Goal: Information Seeking & Learning: Learn about a topic

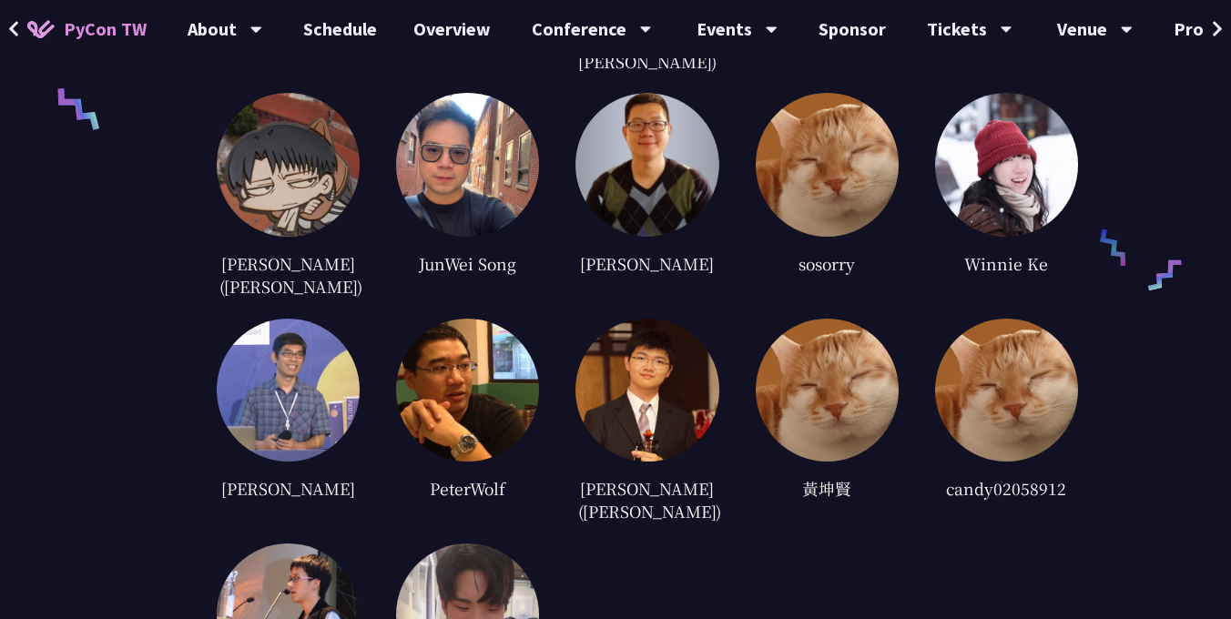
scroll to position [4339, 0]
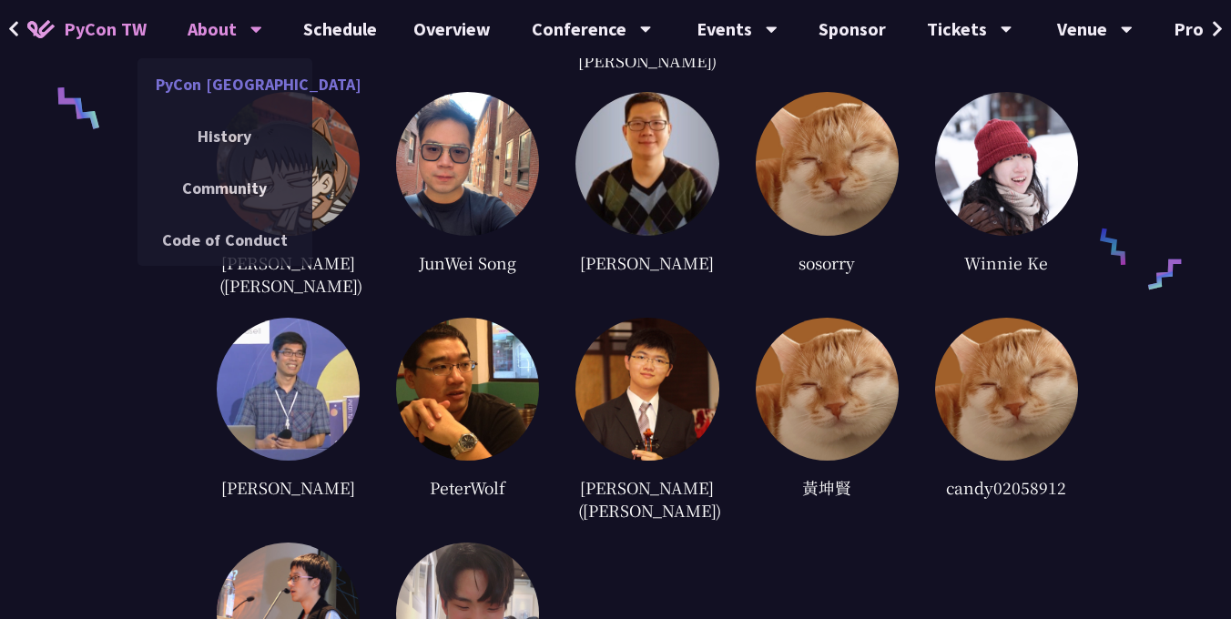
click at [217, 87] on link "PyCon [GEOGRAPHIC_DATA]" at bounding box center [225, 84] width 175 height 43
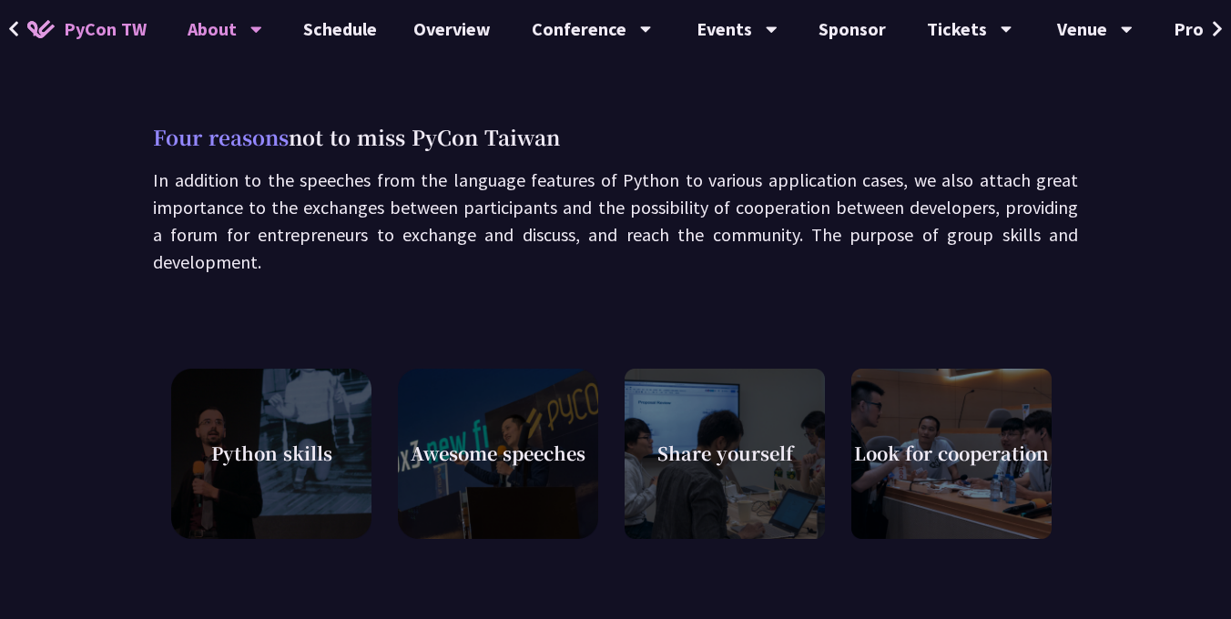
scroll to position [496, 0]
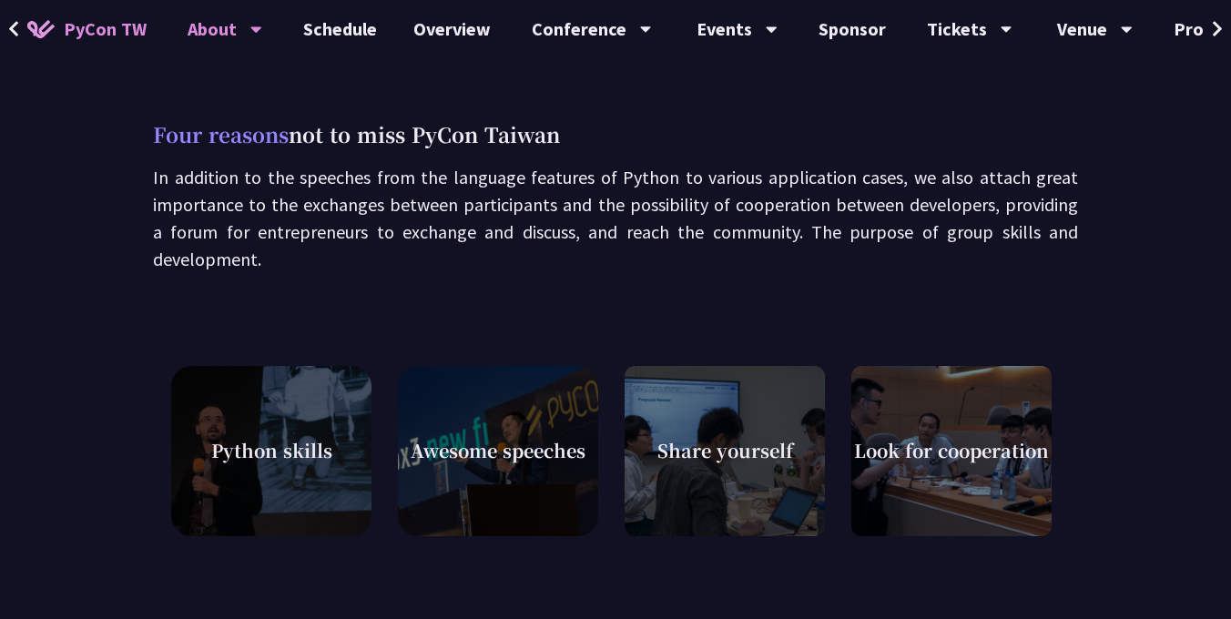
click at [515, 462] on span "Awesome speeches" at bounding box center [498, 450] width 175 height 27
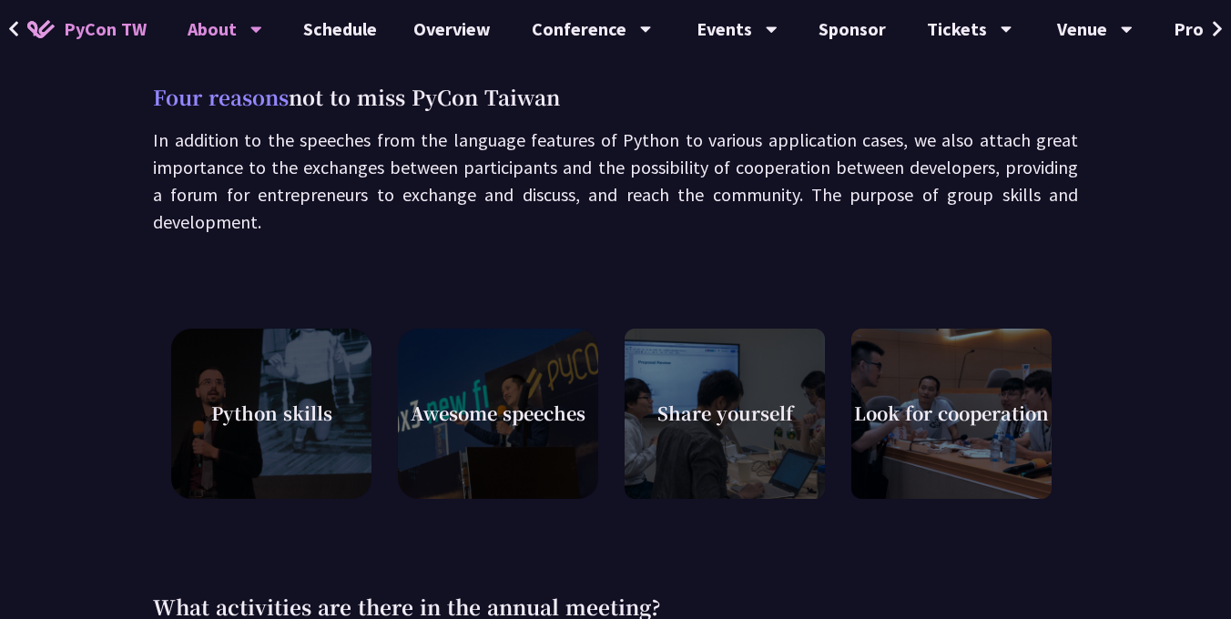
scroll to position [592, 0]
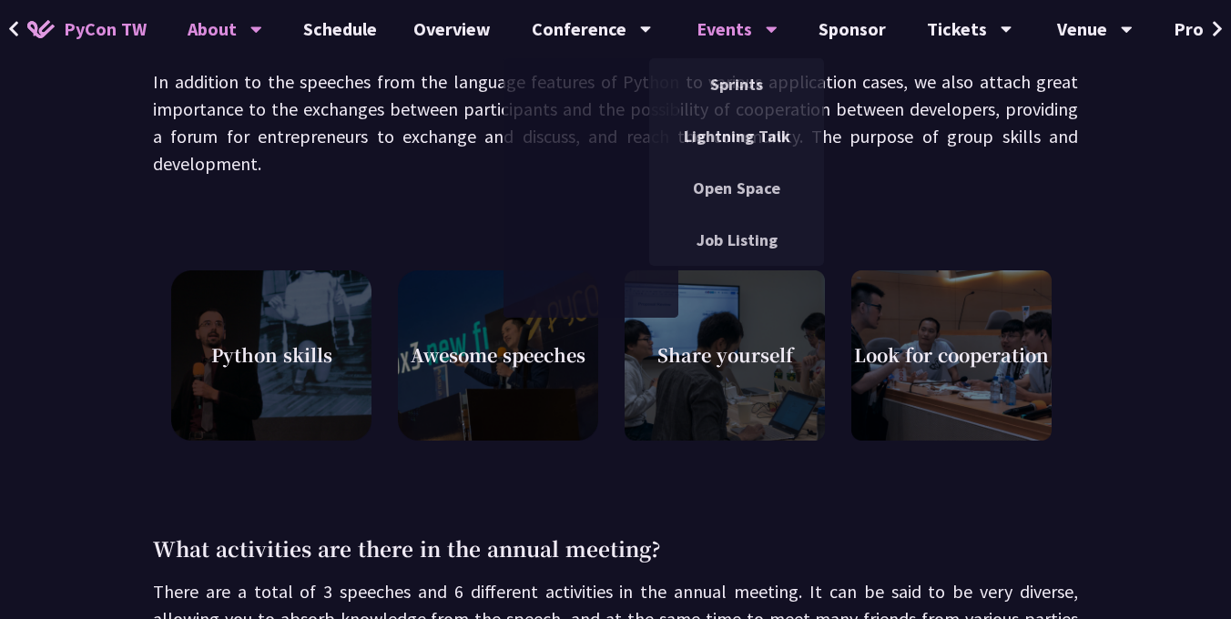
click at [652, 30] on div "Events" at bounding box center [592, 29] width 120 height 58
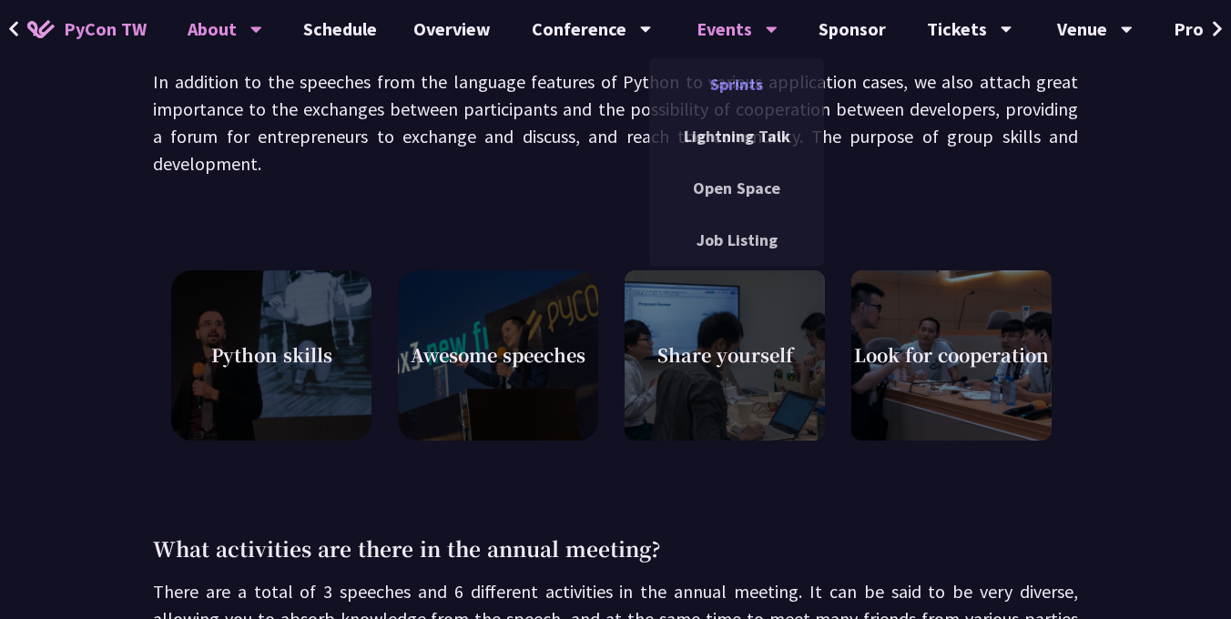
click at [722, 80] on link "Sprints" at bounding box center [736, 84] width 175 height 43
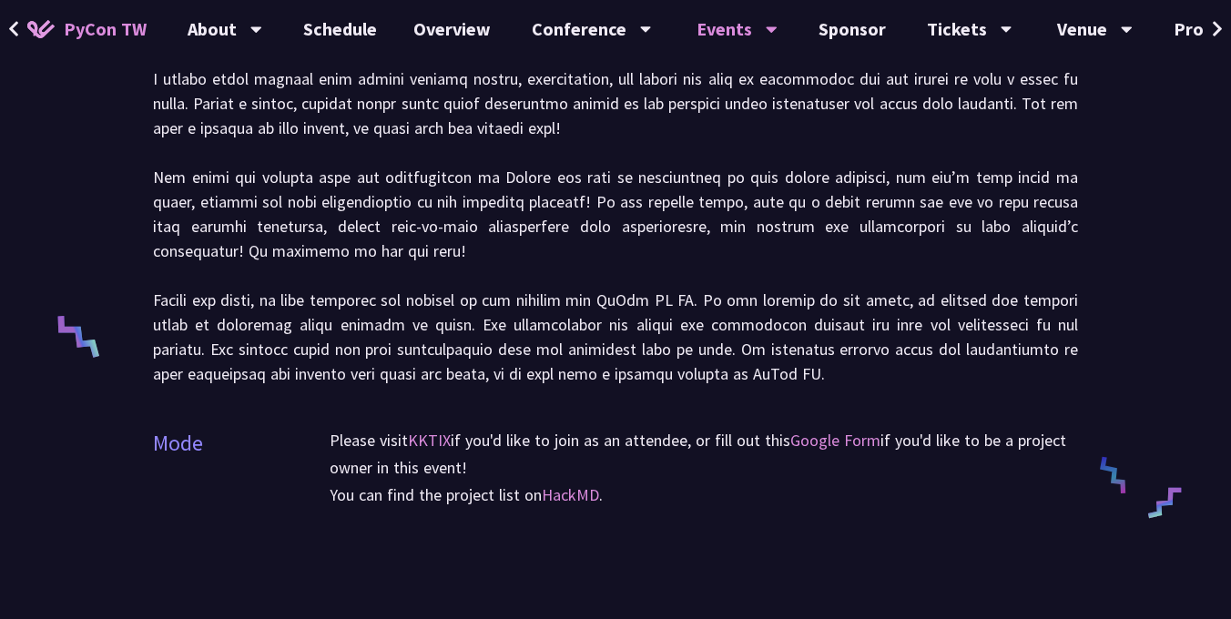
scroll to position [1069, 0]
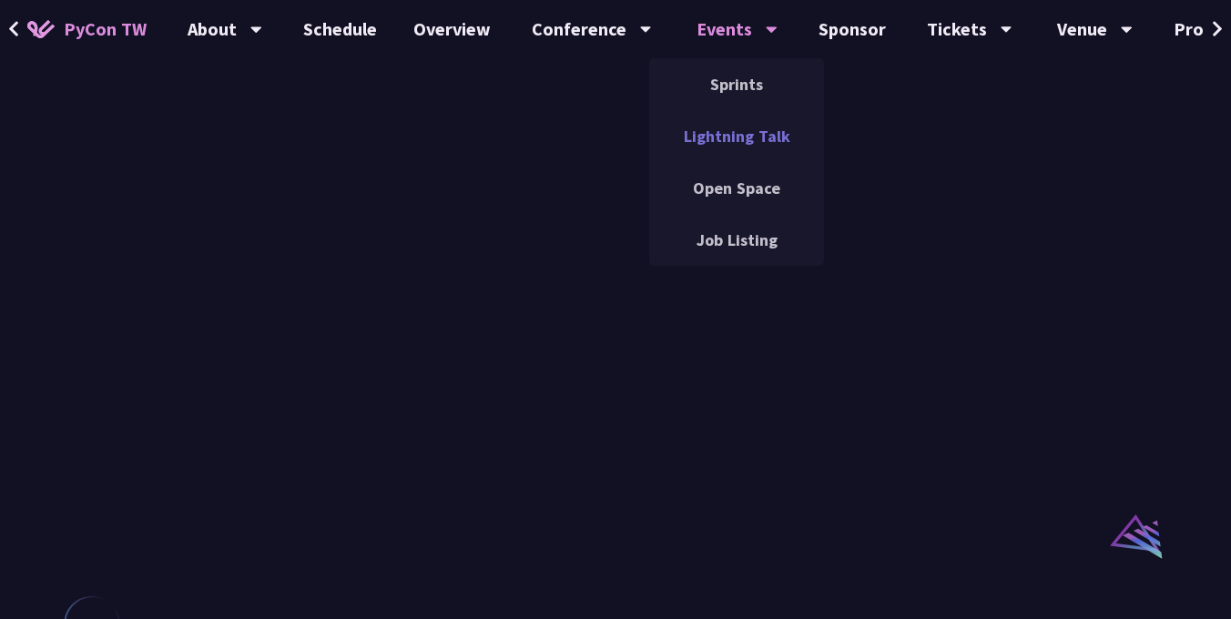
click at [726, 124] on link "Lightning Talk" at bounding box center [736, 136] width 175 height 43
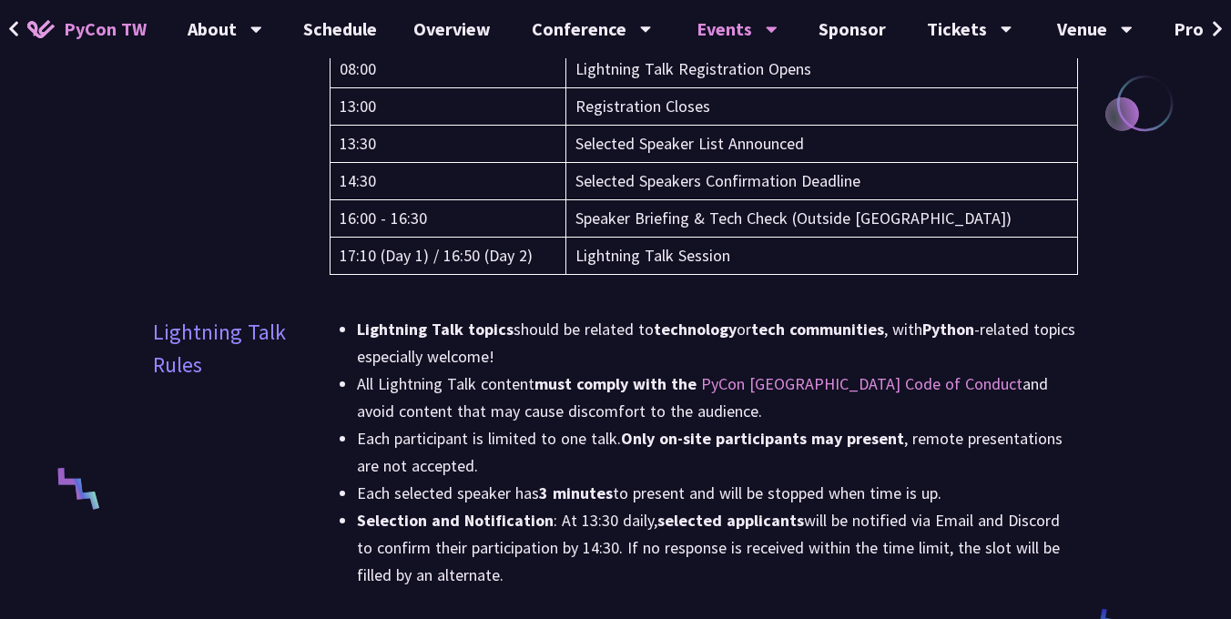
scroll to position [403, 0]
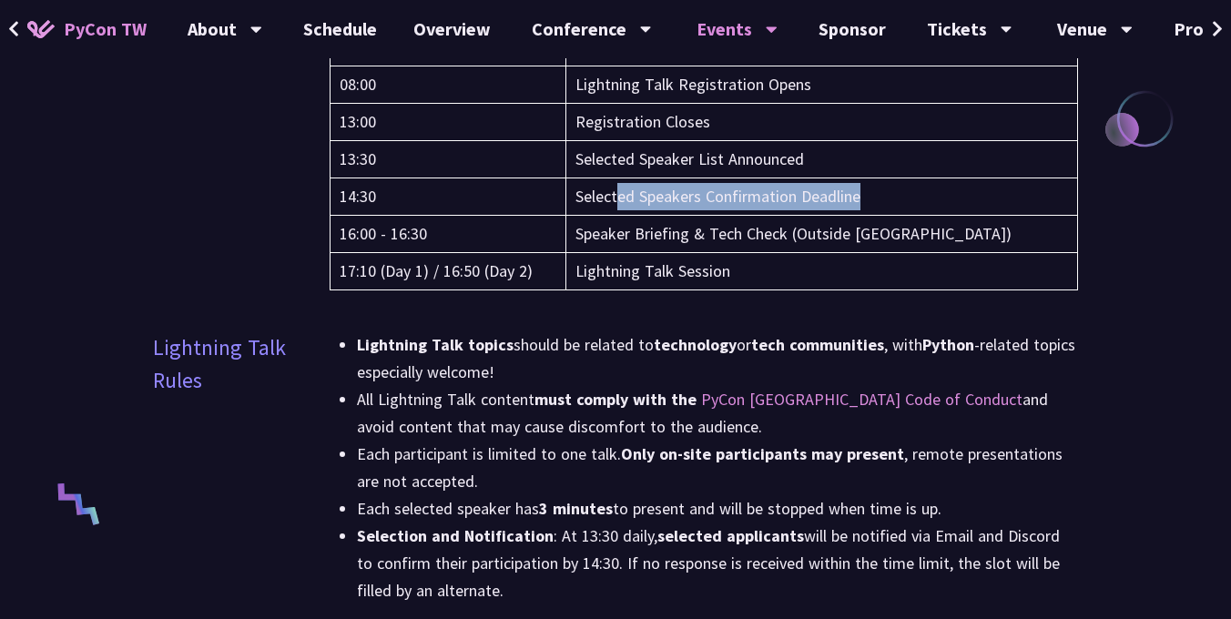
drag, startPoint x: 643, startPoint y: 193, endPoint x: 938, endPoint y: 193, distance: 295.0
click at [938, 193] on td "Selected Speakers Confirmation Deadline" at bounding box center [822, 196] width 512 height 37
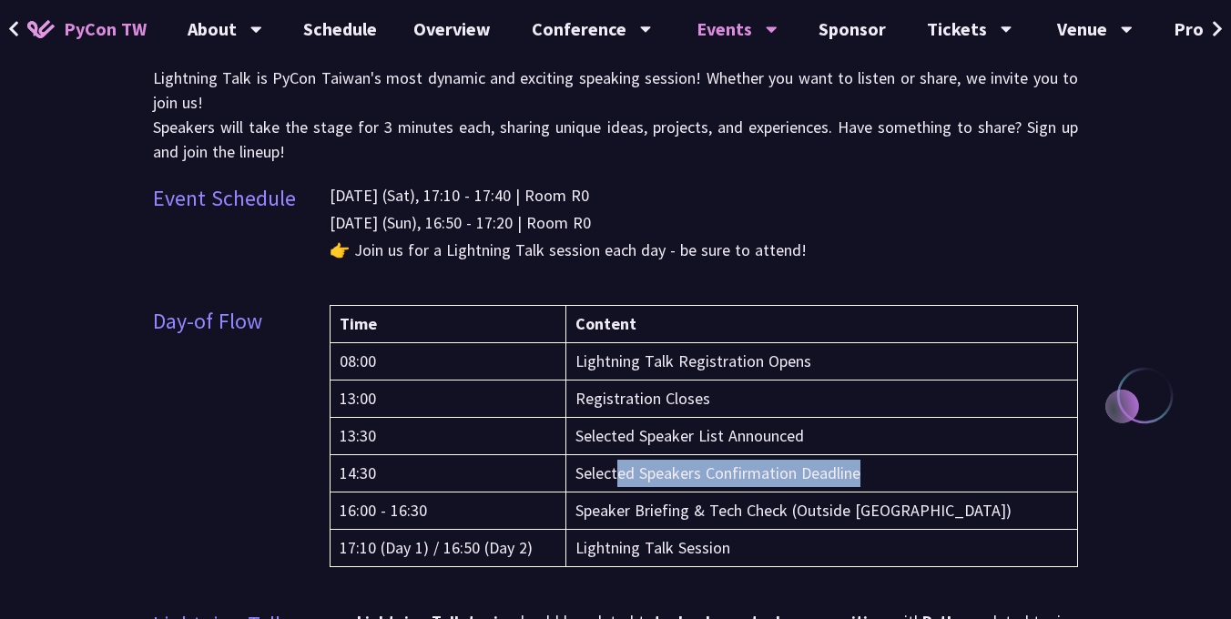
scroll to position [0, 0]
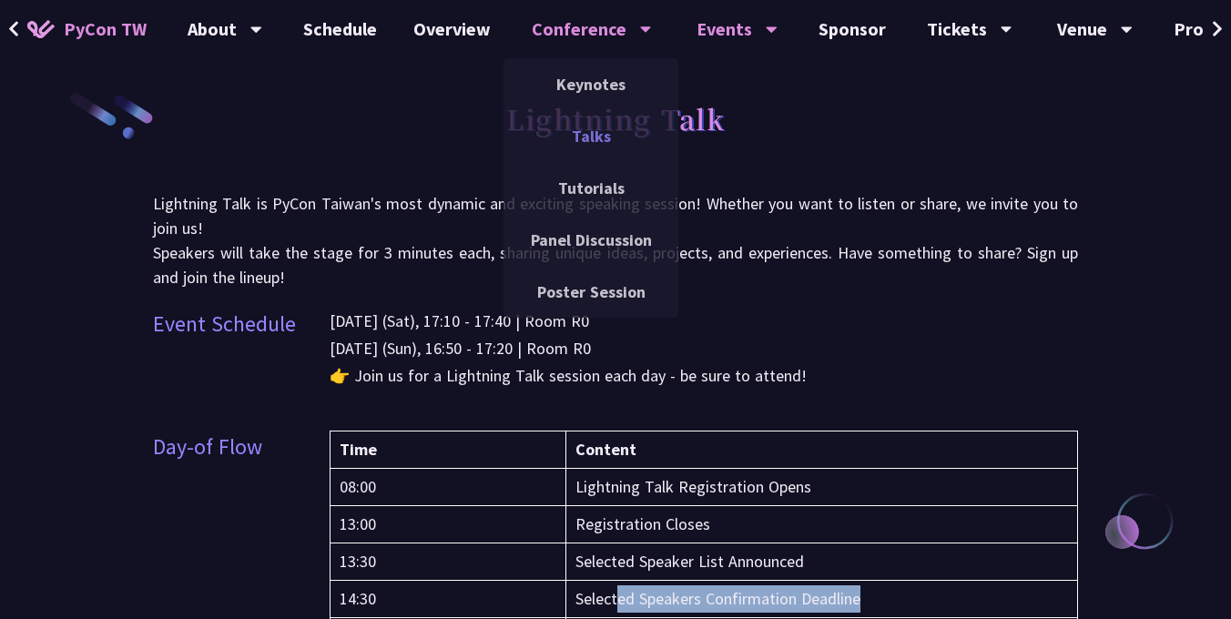
click at [579, 129] on link "Talks" at bounding box center [591, 136] width 175 height 43
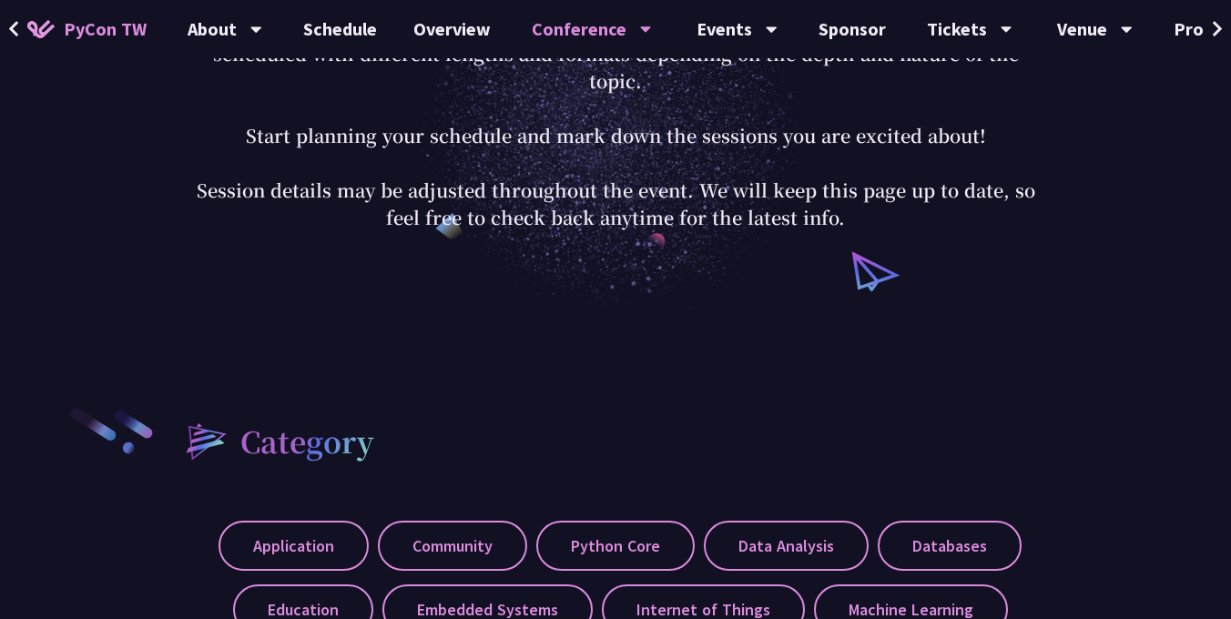
scroll to position [275, 0]
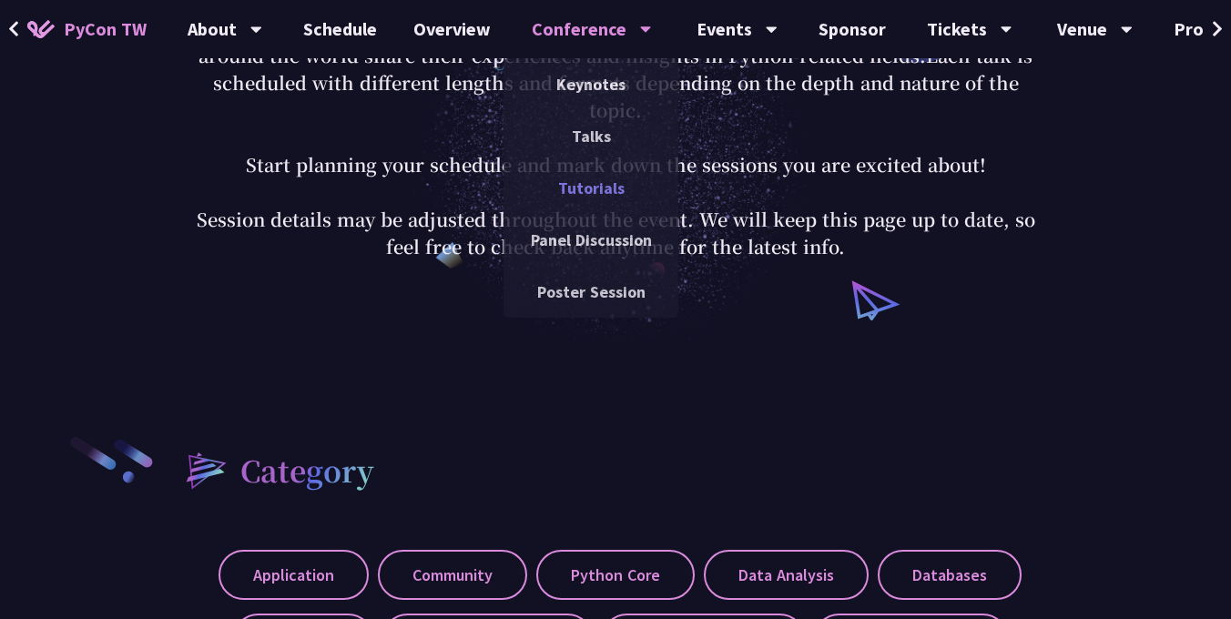
click at [600, 194] on link "Tutorials" at bounding box center [591, 188] width 175 height 43
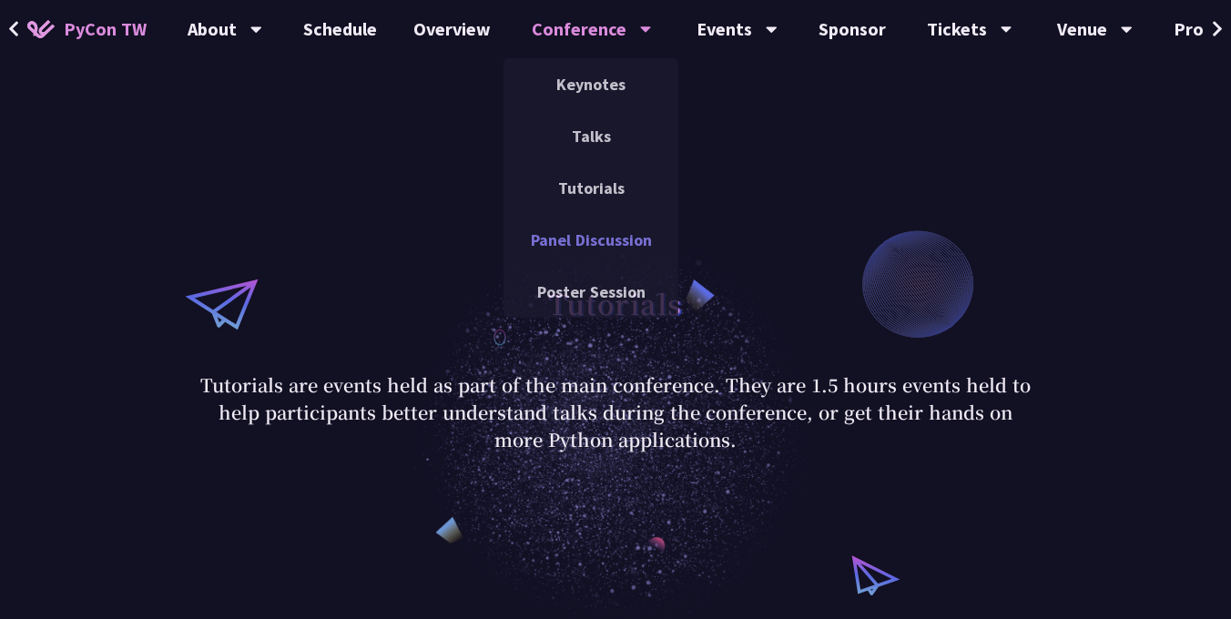
click at [592, 245] on link "Panel Discussion" at bounding box center [591, 240] width 175 height 43
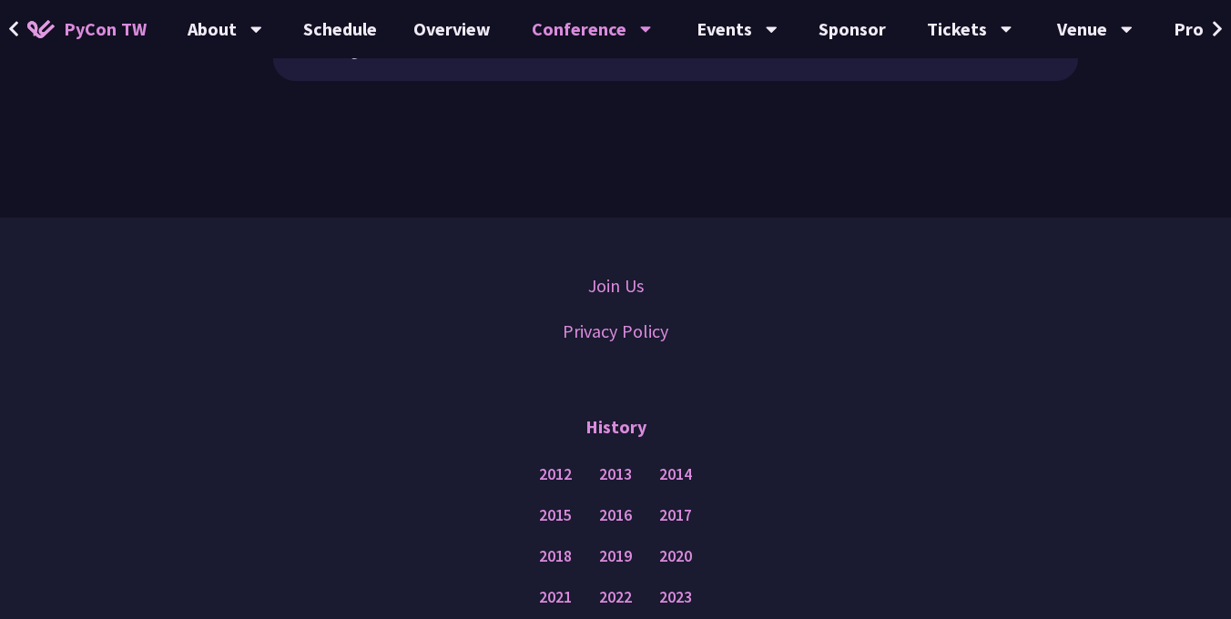
scroll to position [1216, 0]
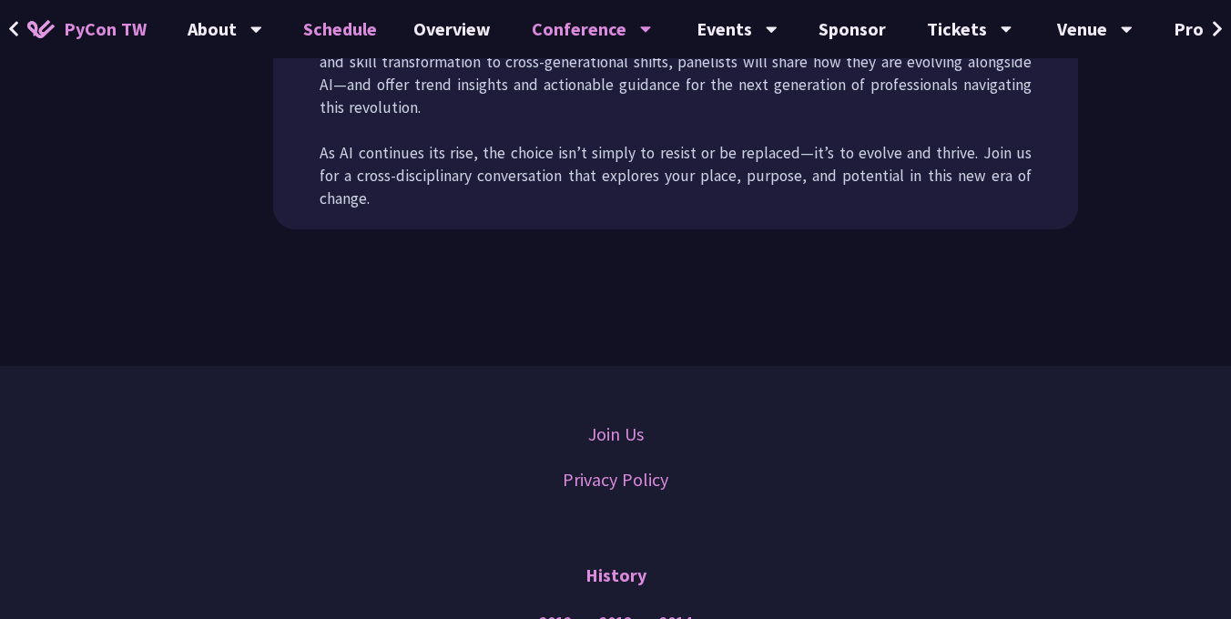
click at [321, 25] on link "Schedule" at bounding box center [340, 29] width 110 height 58
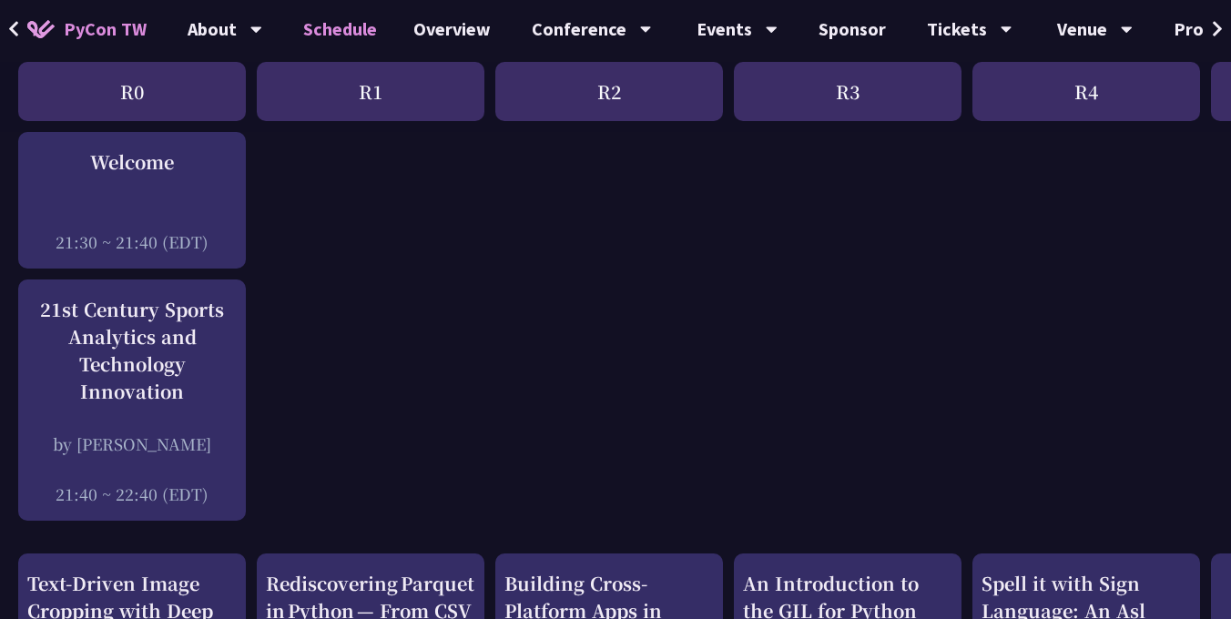
scroll to position [219, 0]
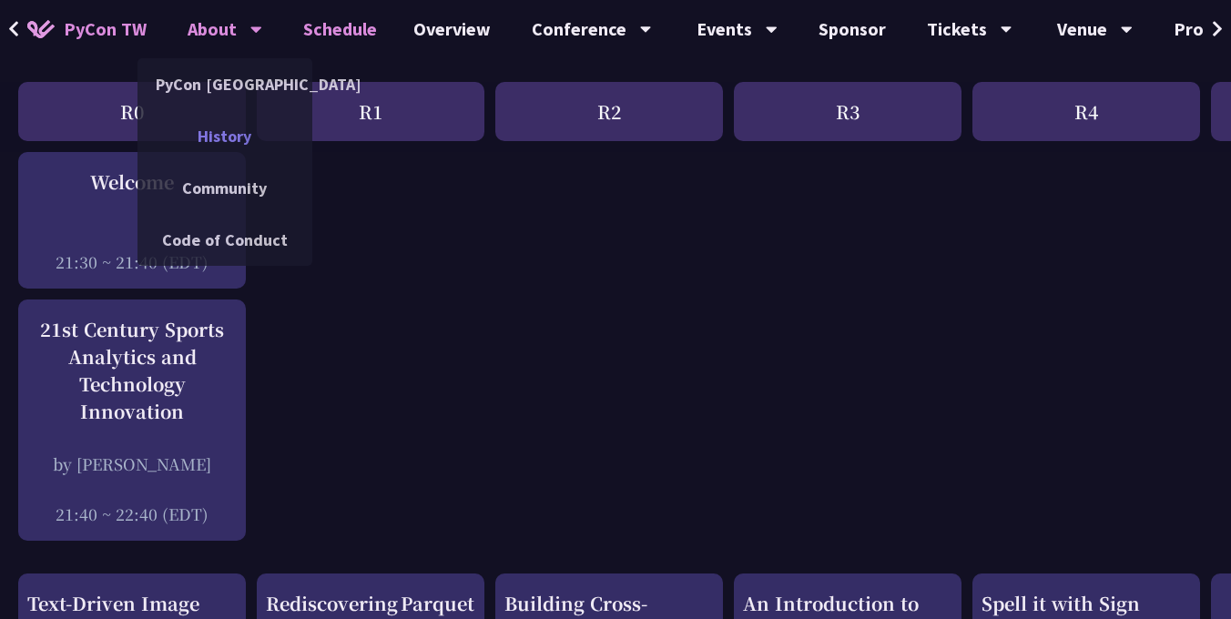
click at [227, 148] on link "History" at bounding box center [225, 136] width 175 height 43
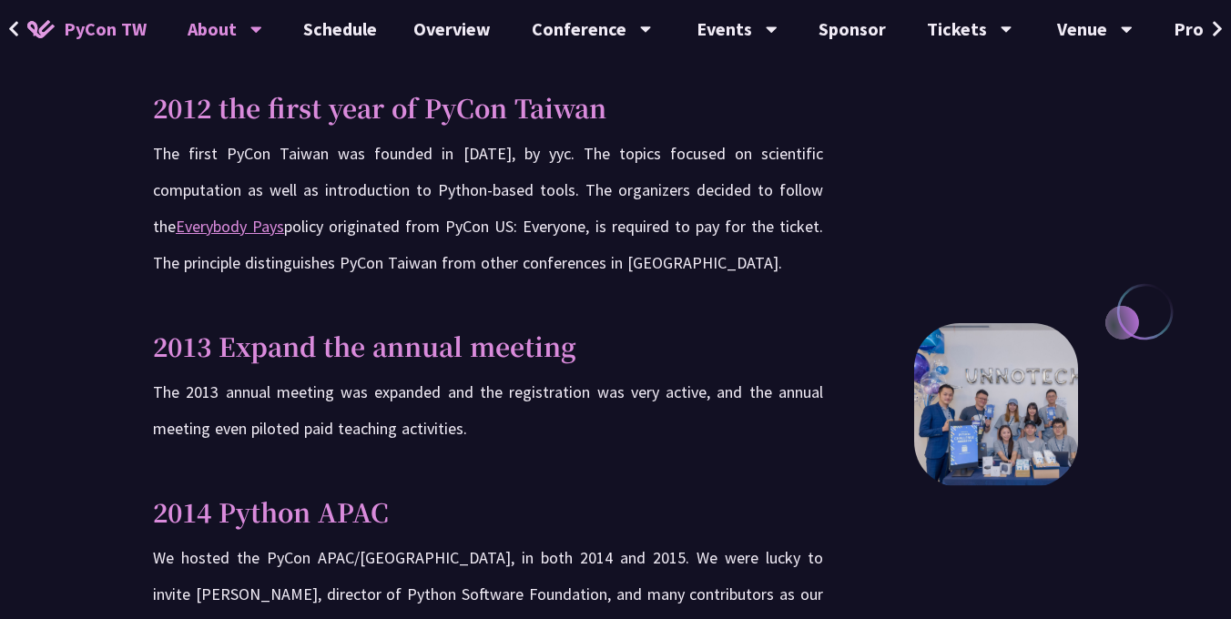
scroll to position [388, 0]
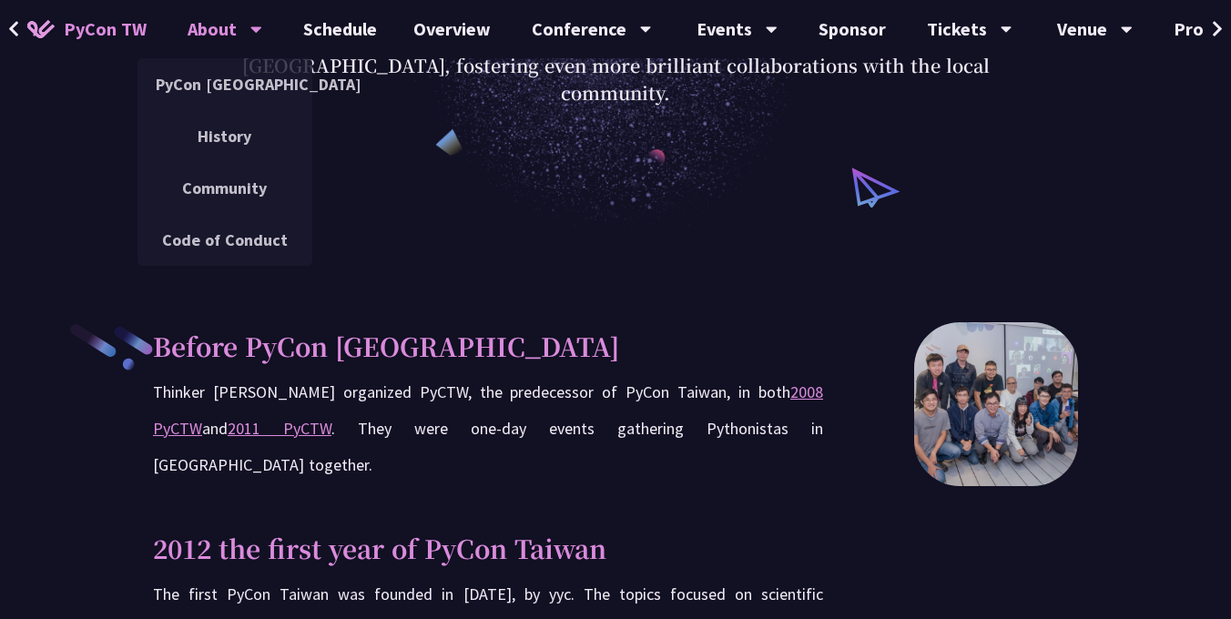
click at [226, 27] on div "About" at bounding box center [225, 29] width 75 height 58
click at [227, 76] on link "PyCon [GEOGRAPHIC_DATA]" at bounding box center [225, 84] width 175 height 43
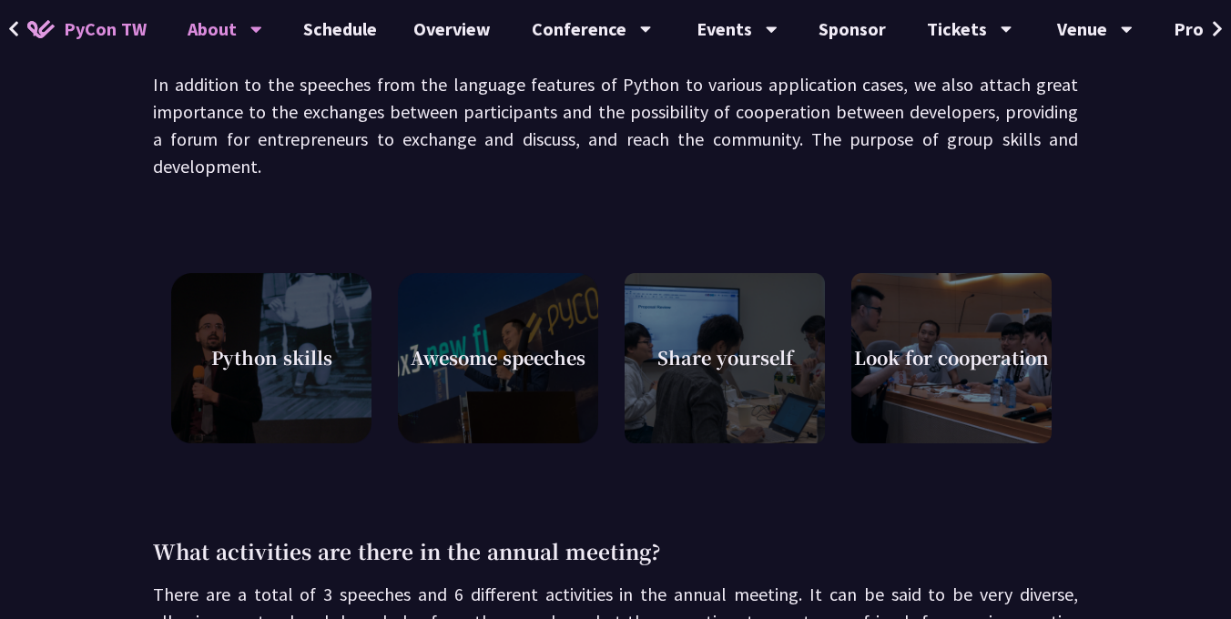
scroll to position [458, 0]
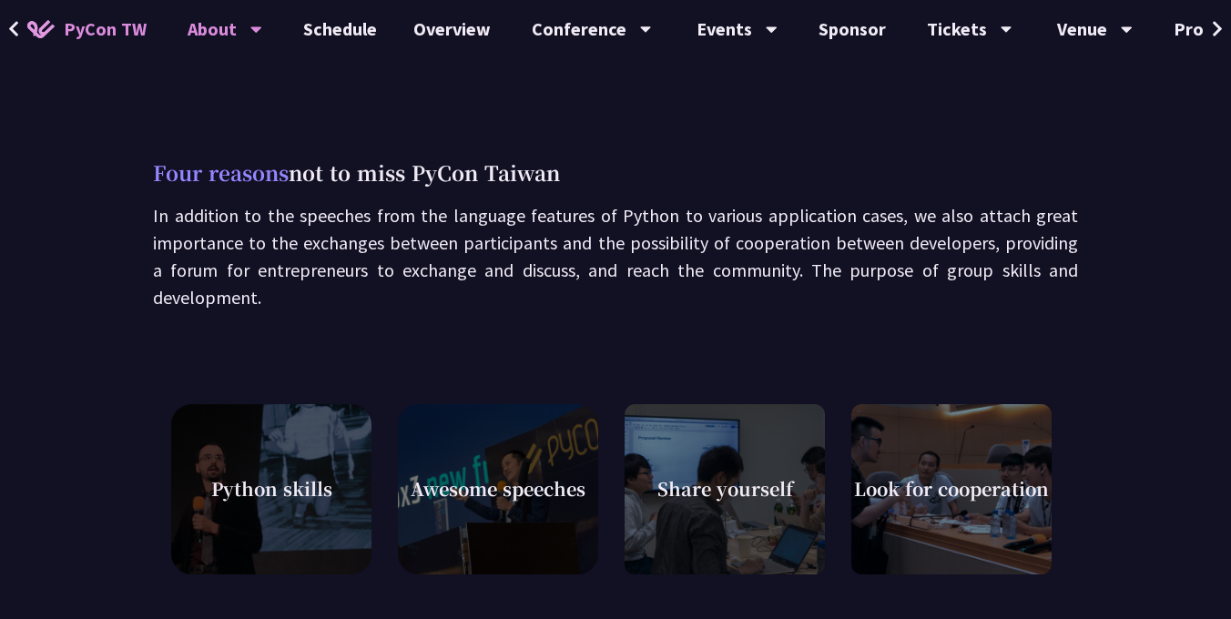
click at [463, 486] on span "Awesome speeches" at bounding box center [498, 488] width 175 height 27
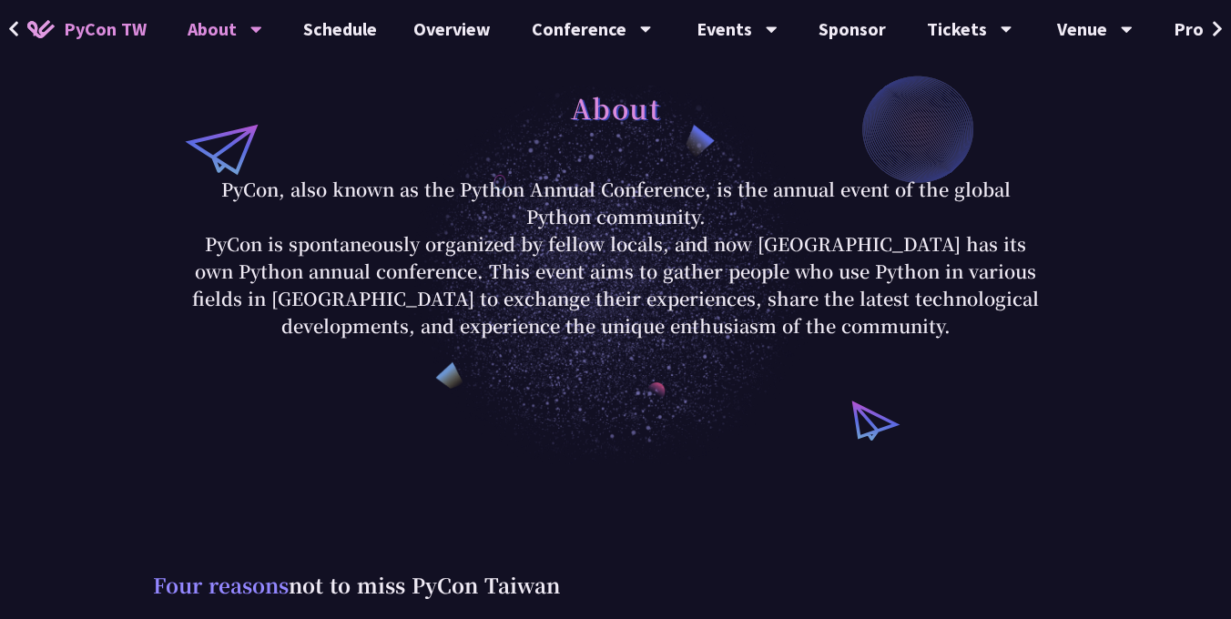
scroll to position [0, 0]
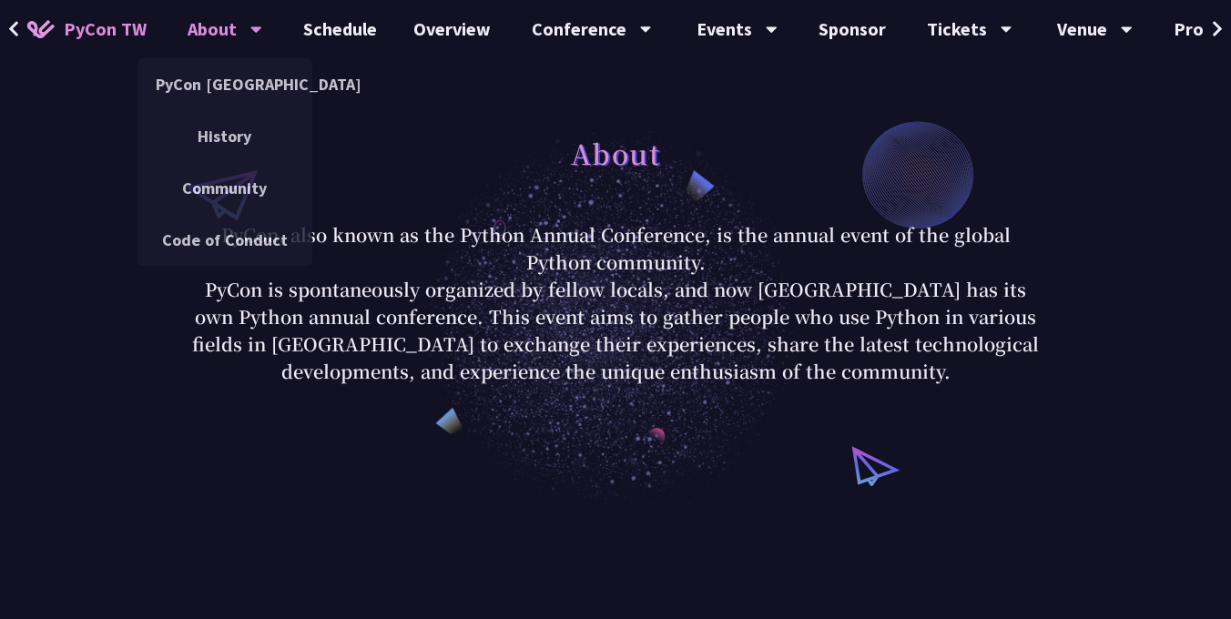
click at [105, 28] on span "PyCon TW" at bounding box center [105, 28] width 83 height 27
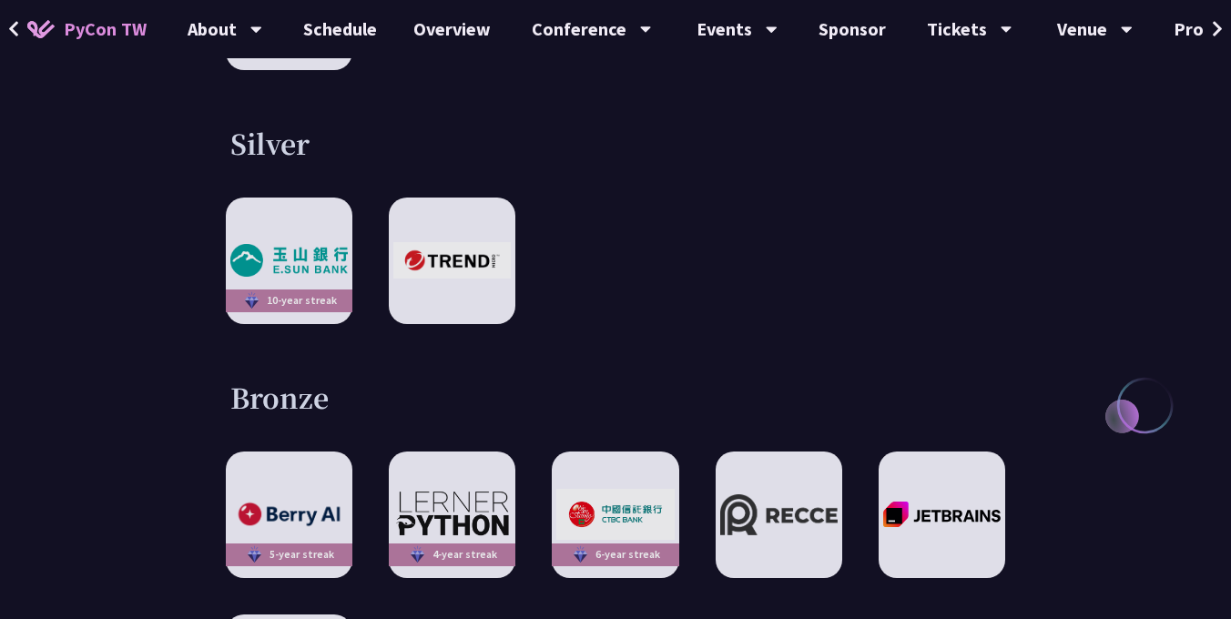
scroll to position [2441, 0]
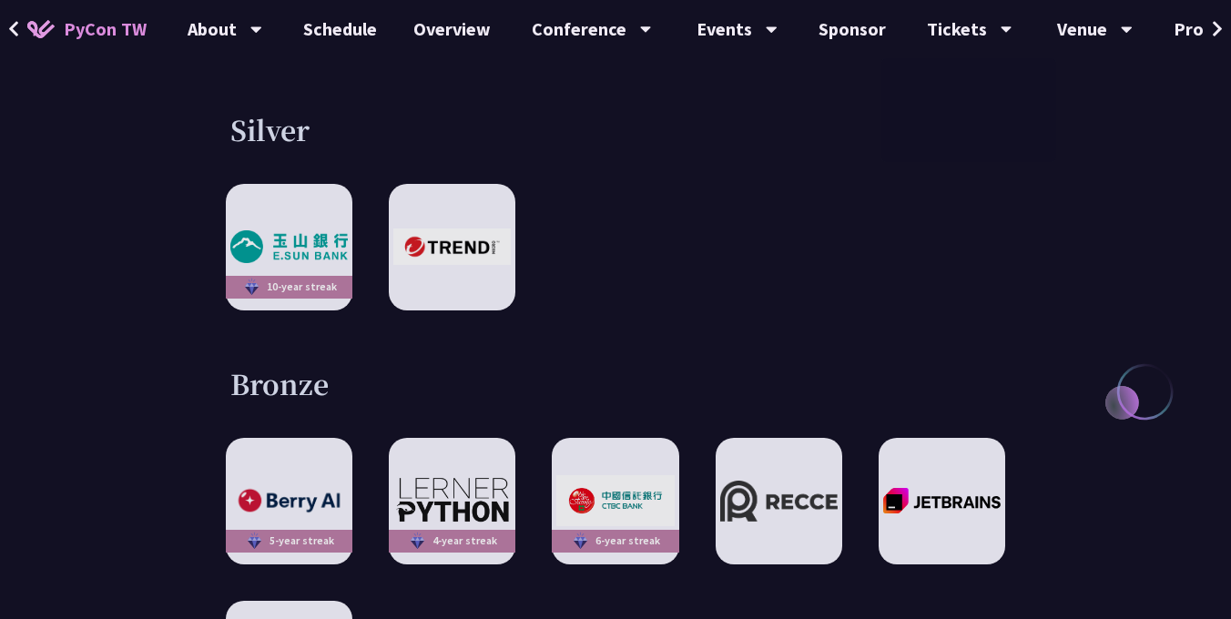
click at [736, 155] on div "Silver 10-year streak" at bounding box center [615, 210] width 925 height 199
